Goal: Navigation & Orientation: Find specific page/section

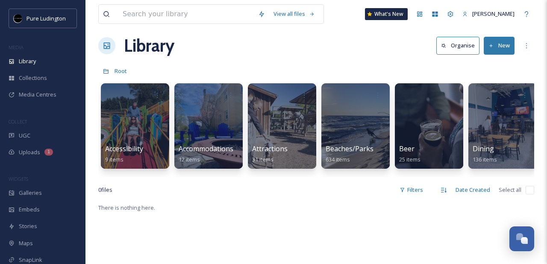
scroll to position [10, 0]
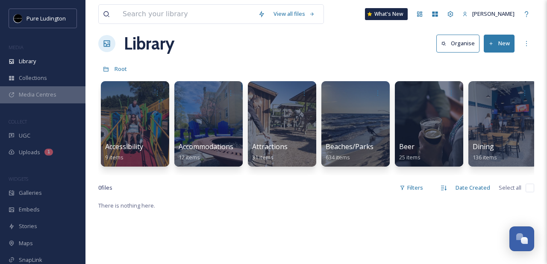
click at [44, 91] on span "Media Centres" at bounding box center [38, 95] width 38 height 8
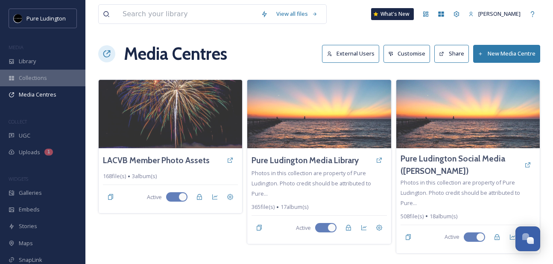
click at [55, 78] on div "Collections" at bounding box center [42, 78] width 85 height 17
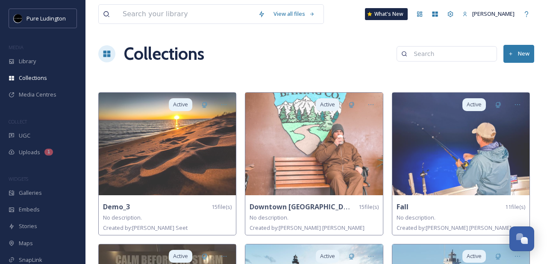
click at [48, 94] on span "Media Centres" at bounding box center [38, 95] width 38 height 8
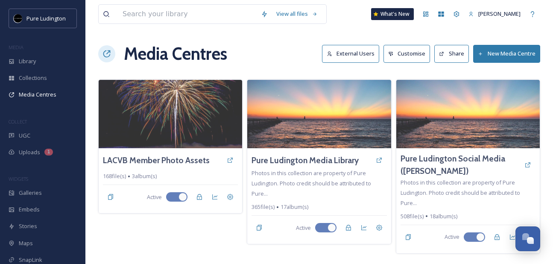
click at [274, 59] on div "Media Centres External Users Customise Share New Media Centre" at bounding box center [319, 54] width 442 height 26
